Goal: Information Seeking & Learning: Understand process/instructions

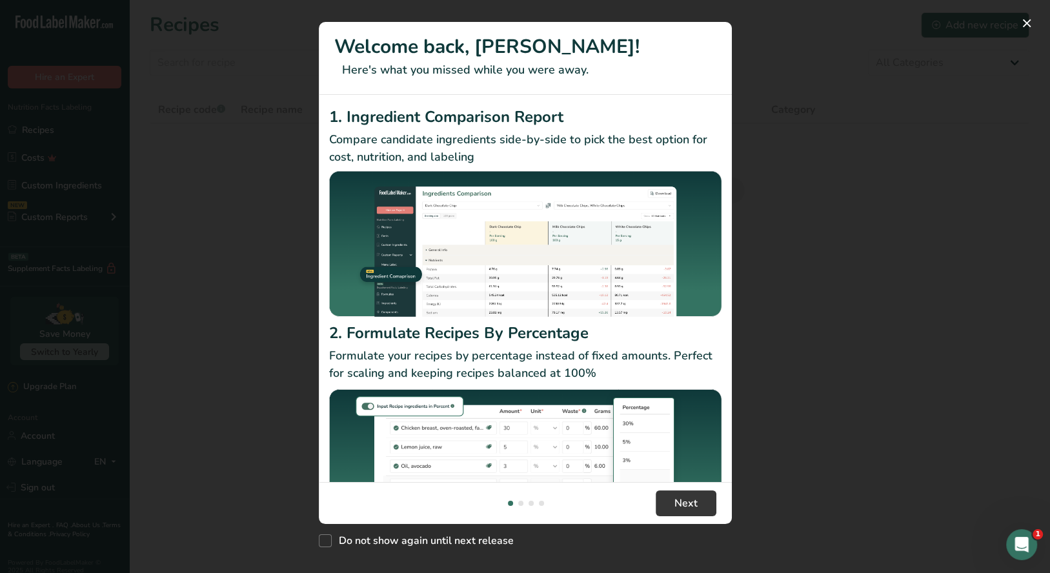
click at [249, 67] on div "New Features" at bounding box center [525, 286] width 1050 height 573
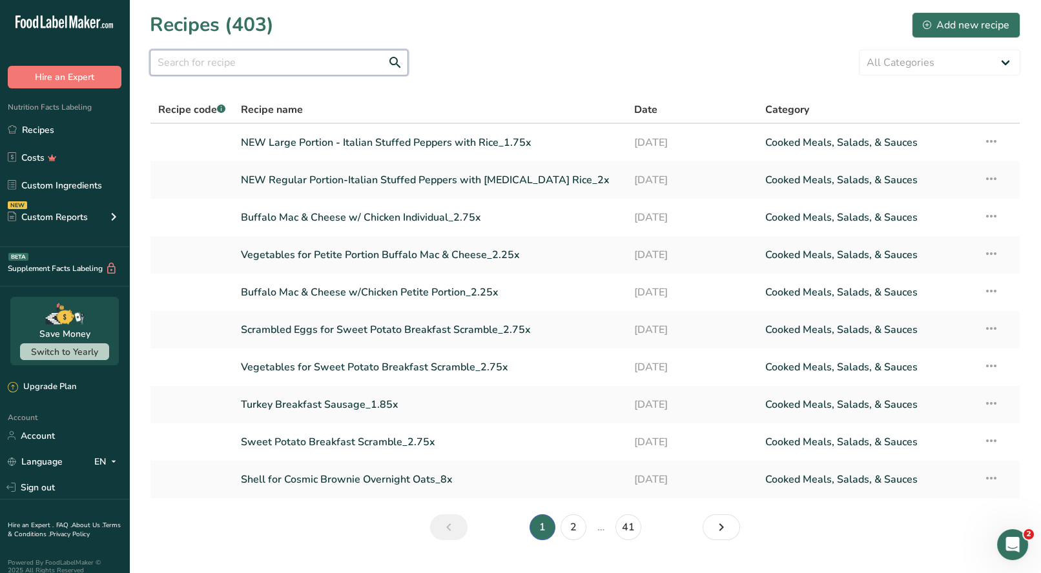
click at [267, 59] on input "text" at bounding box center [279, 63] width 258 height 26
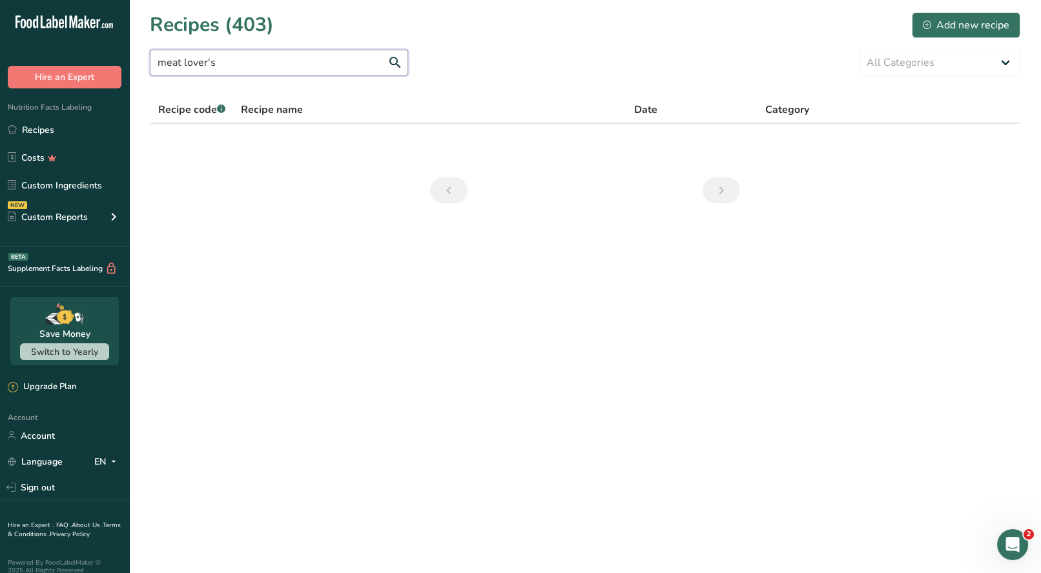
drag, startPoint x: 236, startPoint y: 59, endPoint x: 178, endPoint y: 67, distance: 58.1
click at [181, 63] on input "meat lover's" at bounding box center [279, 63] width 258 height 26
type input "m"
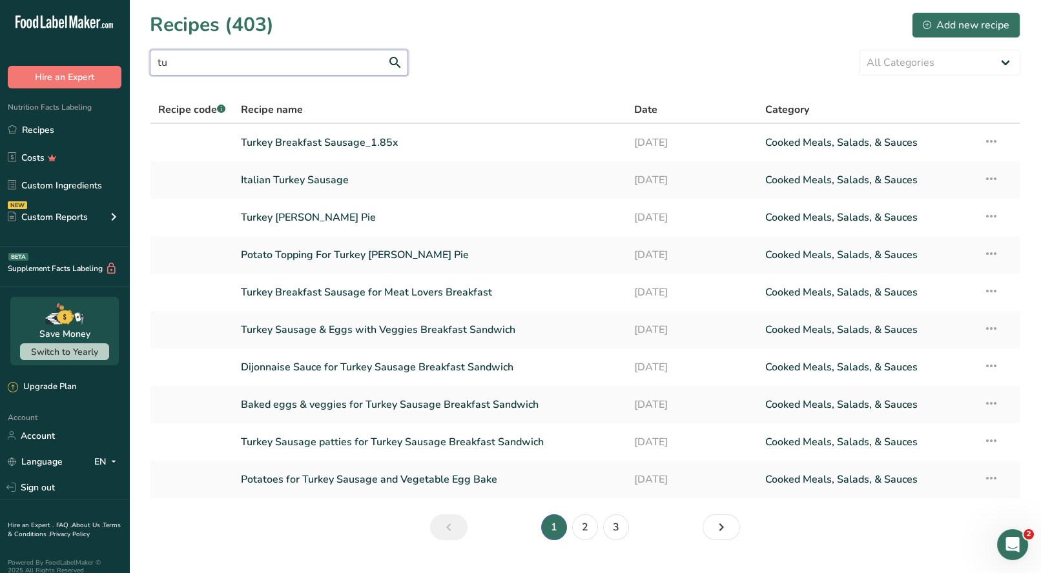
type input "t"
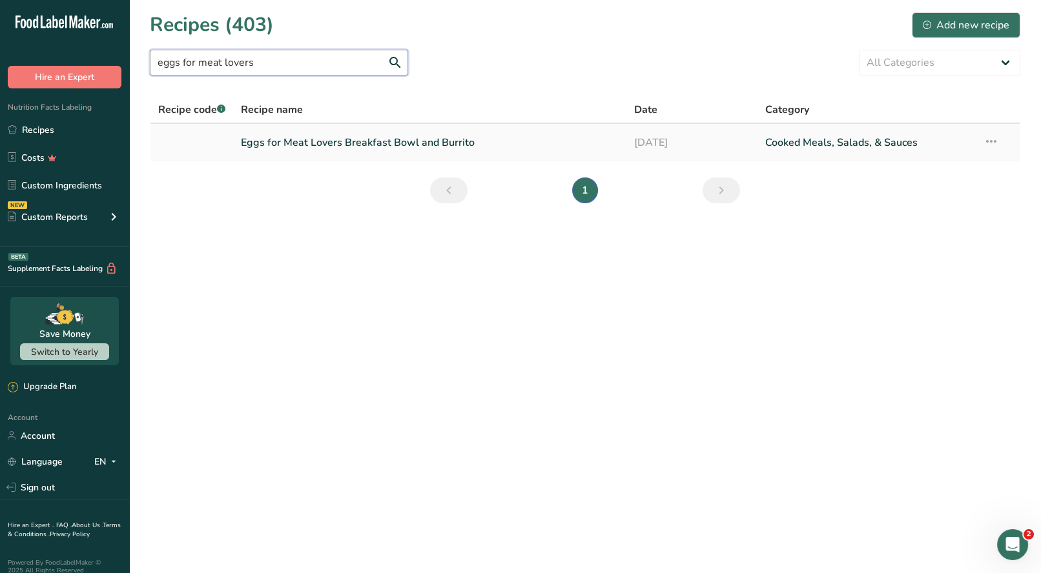
type input "eggs for meat lovers"
click at [374, 148] on link "Eggs for Meat Lovers Breakfast Bowl and Burrito" at bounding box center [430, 142] width 378 height 27
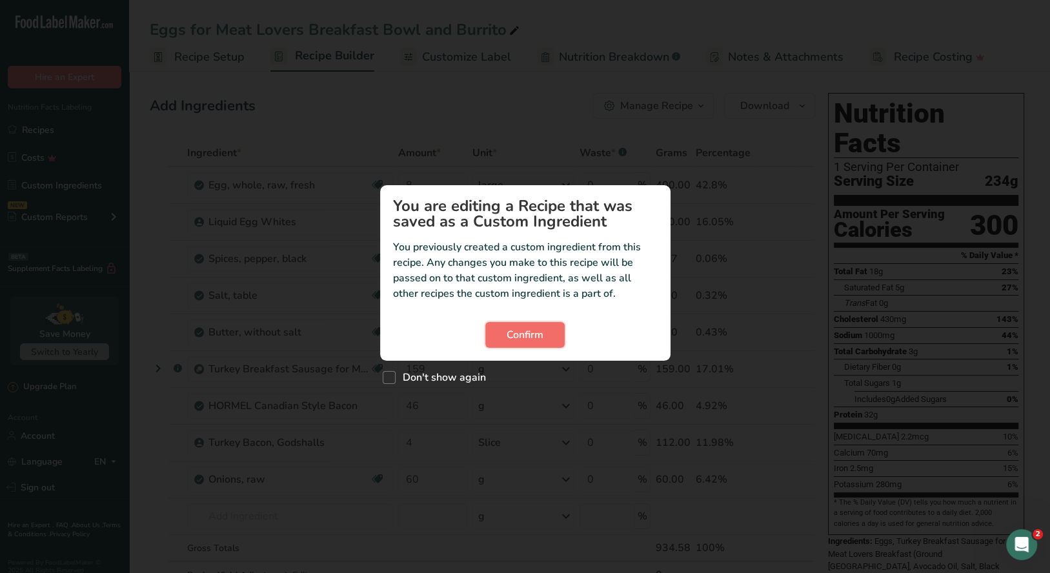
click at [549, 341] on button "Confirm" at bounding box center [525, 335] width 79 height 26
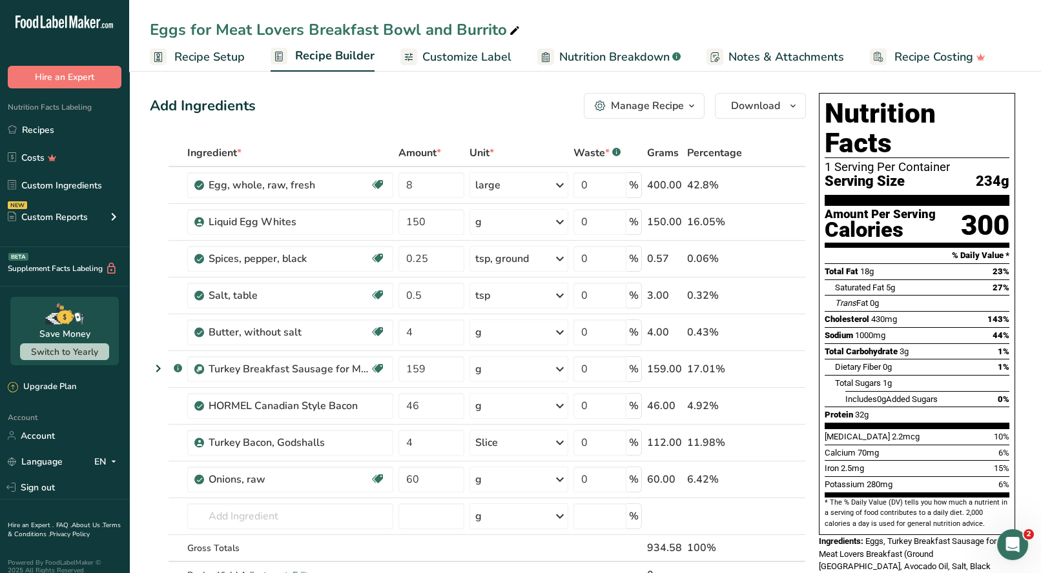
click at [684, 105] on span "button" at bounding box center [691, 105] width 15 height 15
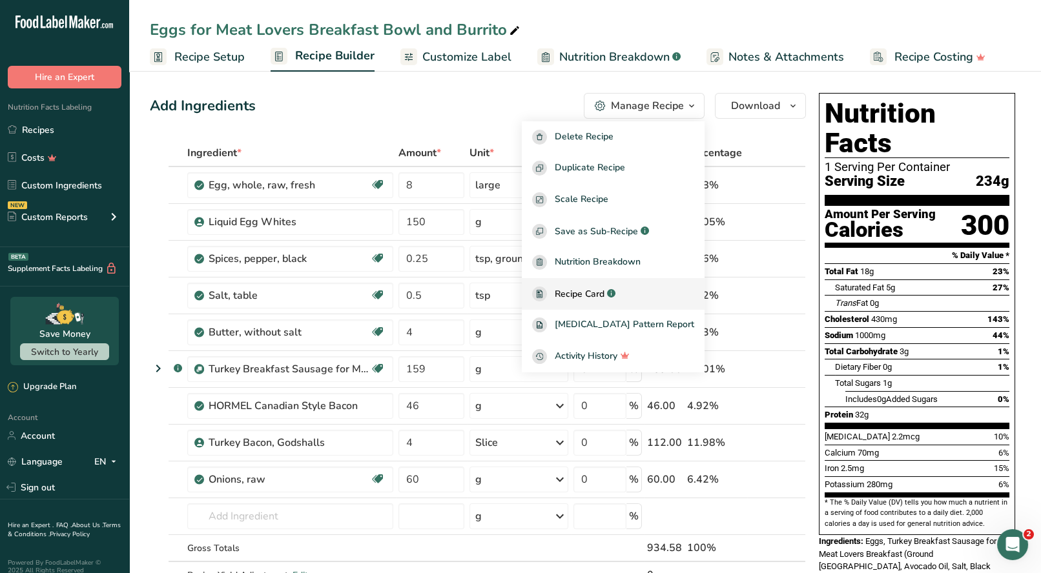
click at [604, 296] on span "Recipe Card" at bounding box center [580, 294] width 50 height 14
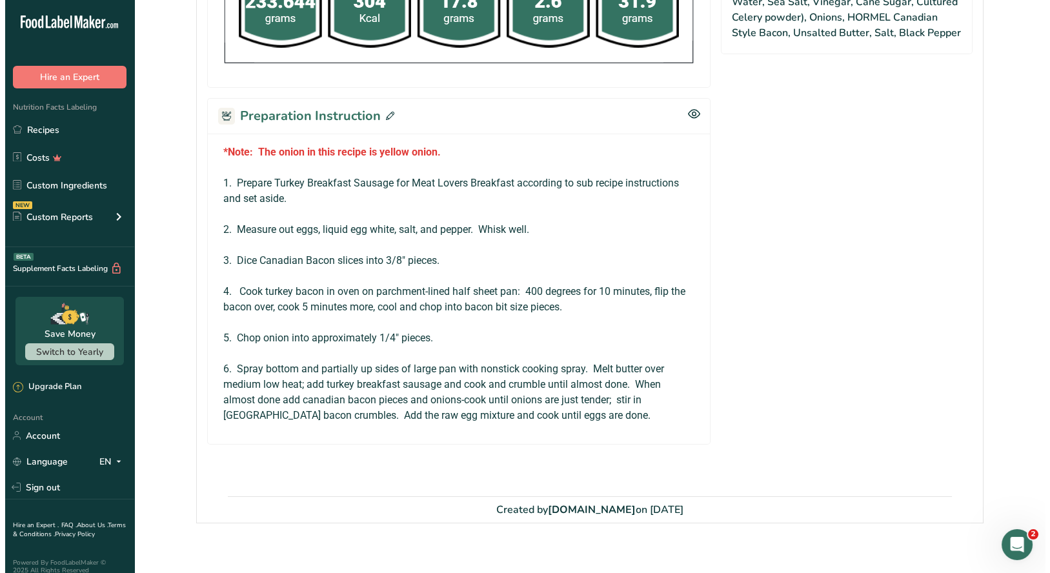
scroll to position [736, 0]
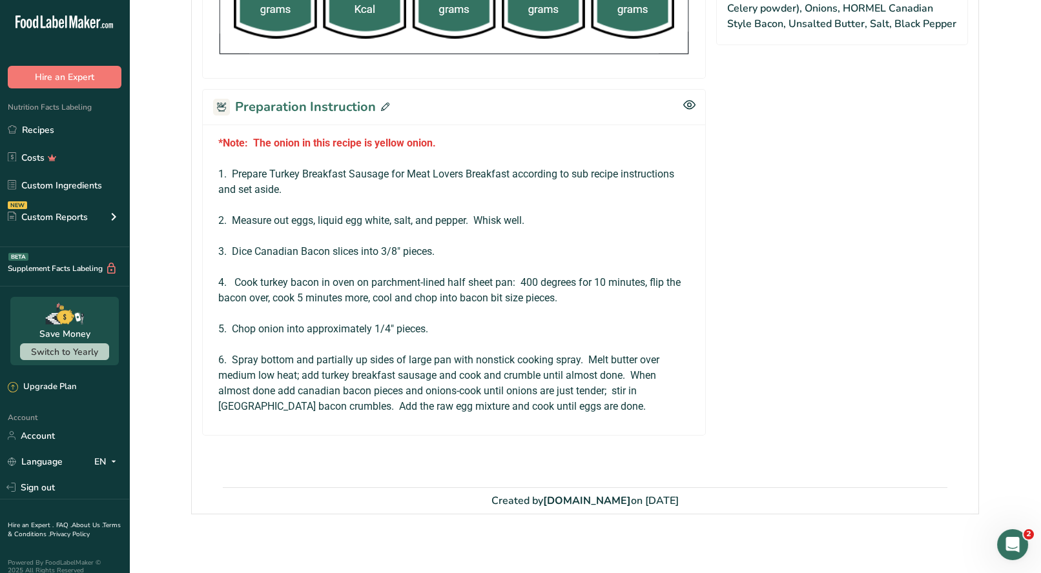
click at [382, 103] on icon at bounding box center [385, 107] width 8 height 8
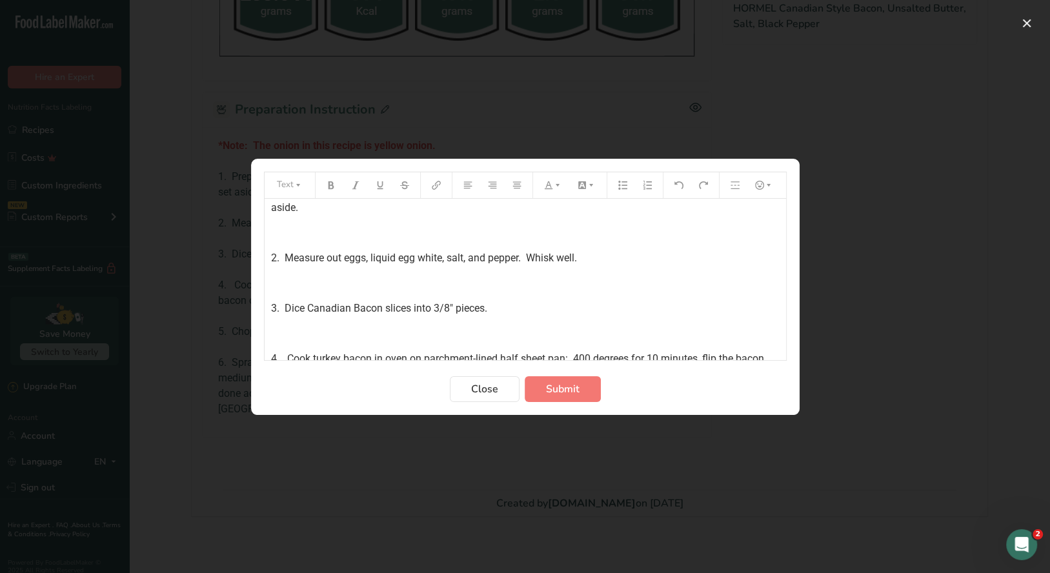
scroll to position [0, 0]
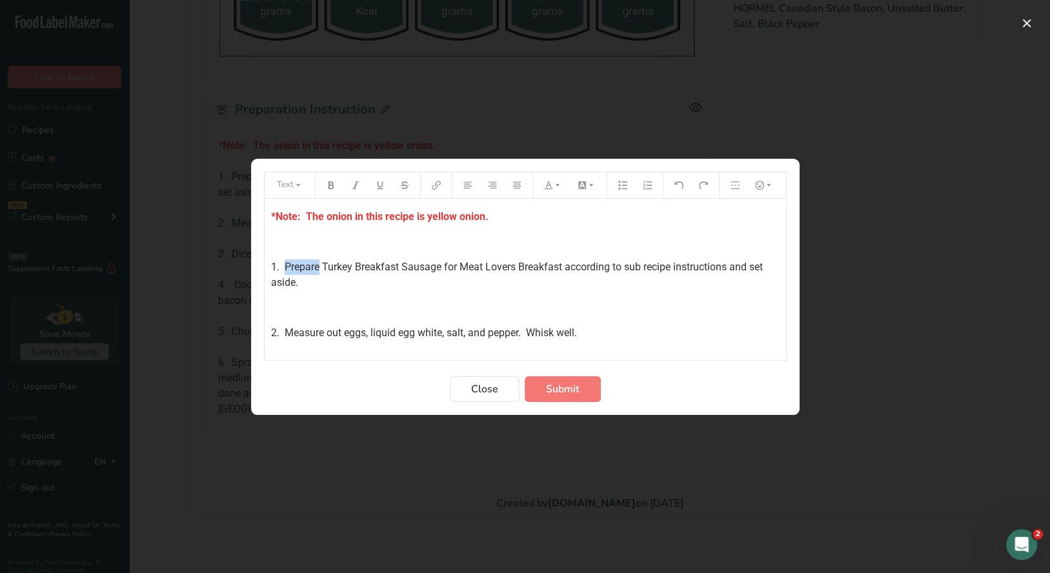
drag, startPoint x: 320, startPoint y: 264, endPoint x: 287, endPoint y: 266, distance: 33.6
click at [287, 266] on span "1. Prepare Turkey Breakfast Sausage for Meat Lovers Breakfast according to sub …" at bounding box center [518, 275] width 495 height 28
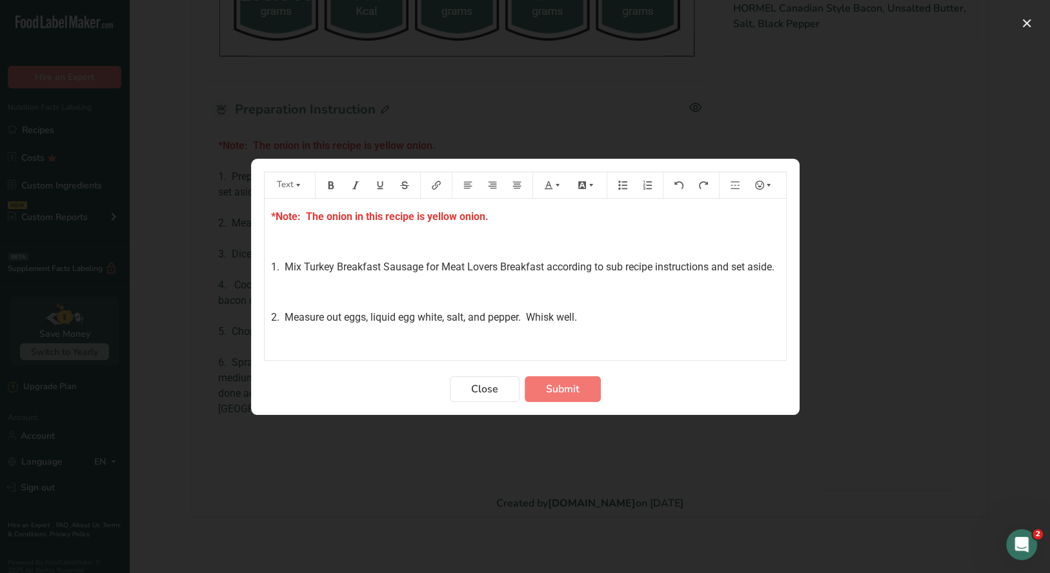
drag, startPoint x: 345, startPoint y: 303, endPoint x: 346, endPoint y: 294, distance: 9.1
click at [345, 300] on p "﻿" at bounding box center [525, 292] width 509 height 15
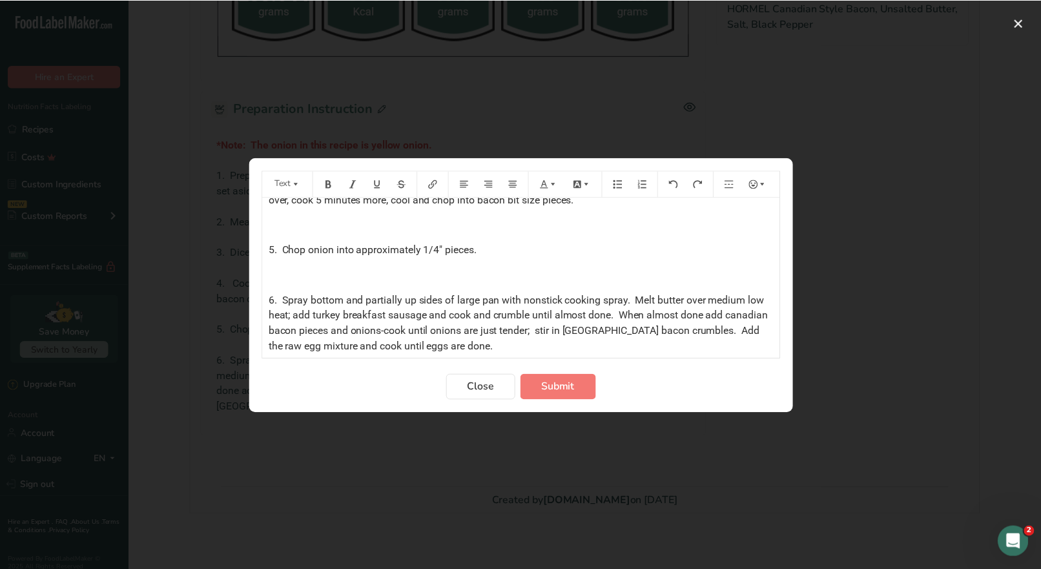
scroll to position [253, 0]
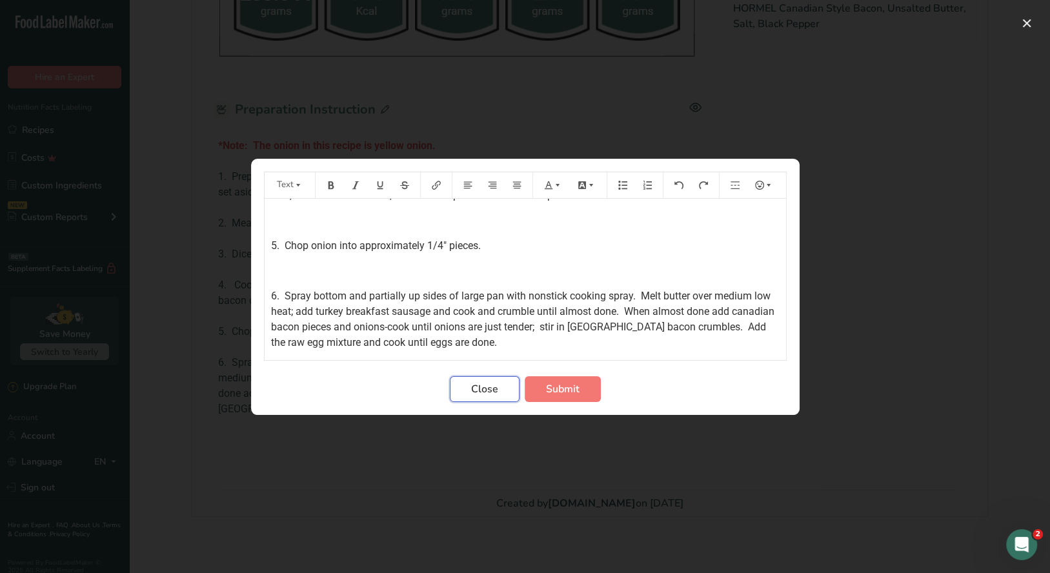
click at [485, 390] on span "Close" at bounding box center [484, 389] width 27 height 15
